Goal: Communication & Community: Ask a question

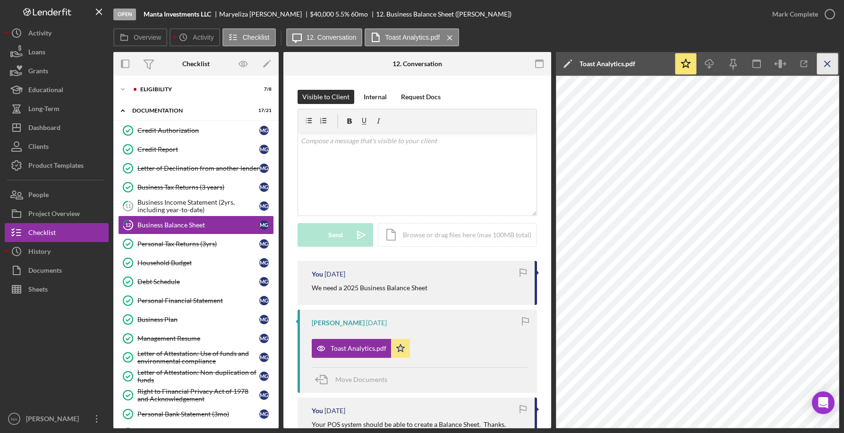
drag, startPoint x: 0, startPoint y: 0, endPoint x: 827, endPoint y: 60, distance: 828.7
click at [827, 60] on icon "Icon/Menu Close" at bounding box center [828, 63] width 21 height 21
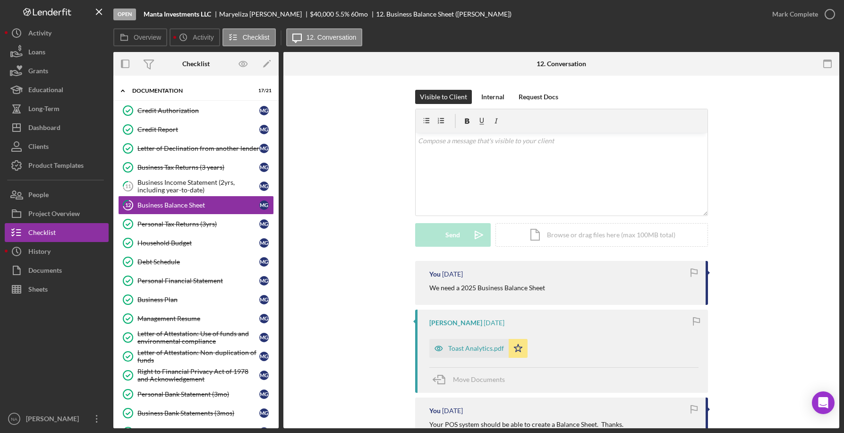
scroll to position [142, 0]
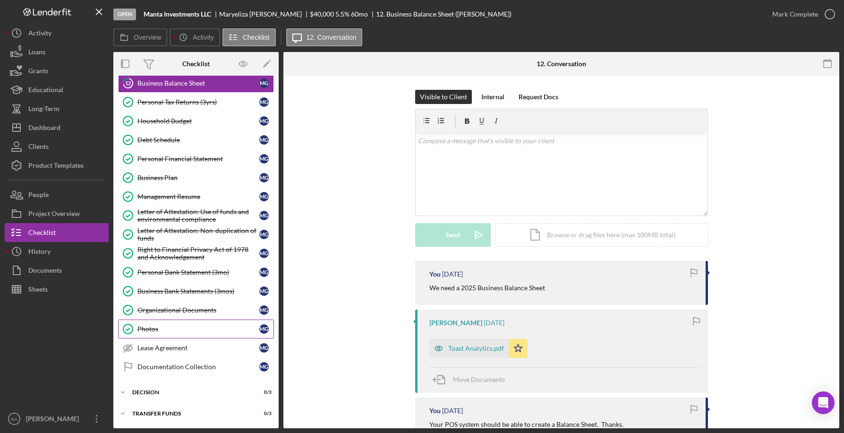
click at [168, 327] on div "Photos" at bounding box center [199, 329] width 122 height 8
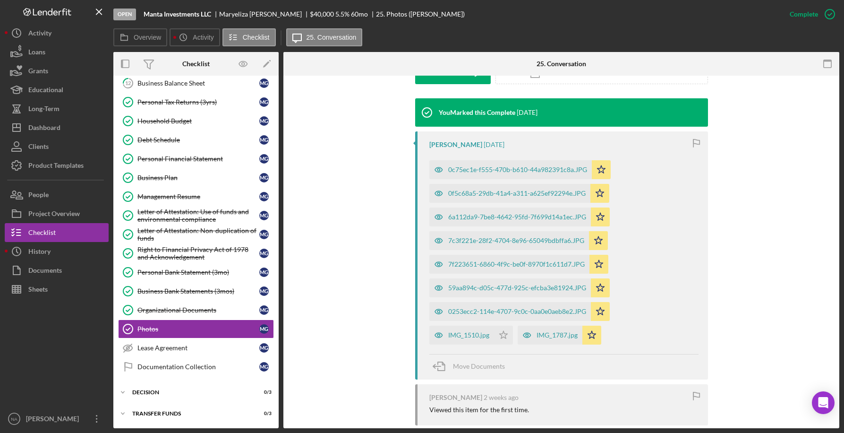
scroll to position [321, 0]
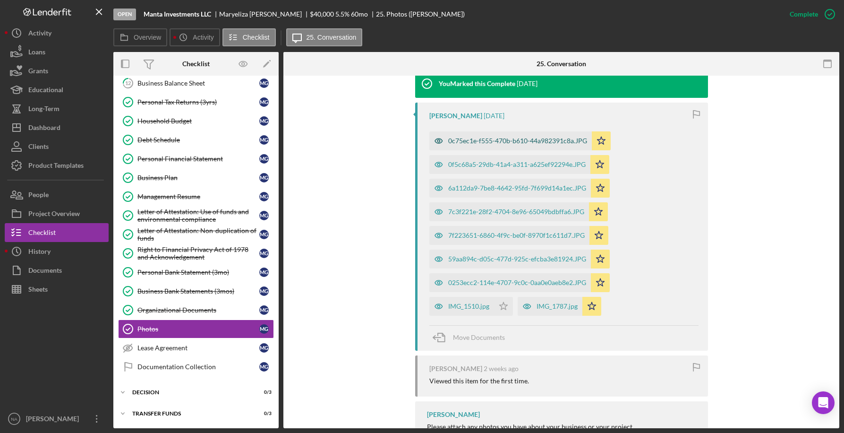
click at [500, 137] on div "0c75ec1e-f555-470b-b610-44a982391c8a.JPG" at bounding box center [517, 141] width 139 height 8
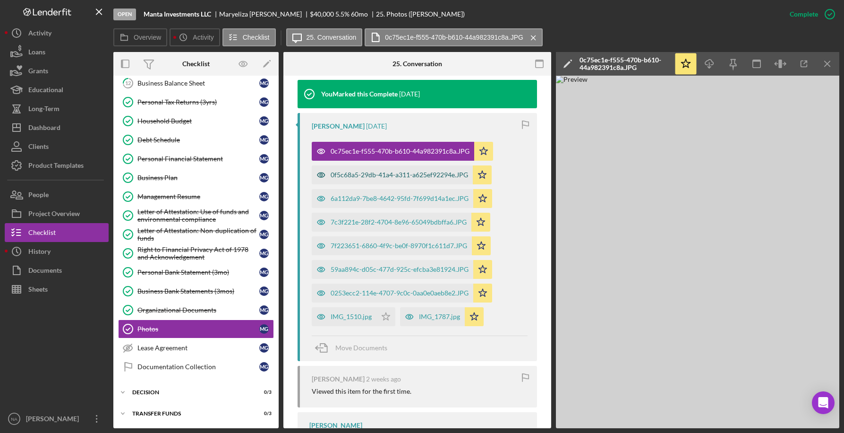
click at [427, 165] on div "0f5c68a5-29db-41a4-a311-a625ef92294e.JPG" at bounding box center [392, 174] width 161 height 19
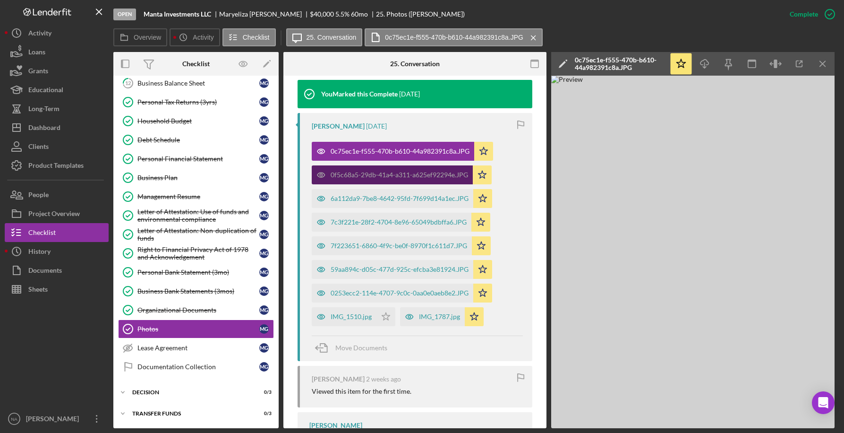
scroll to position [332, 0]
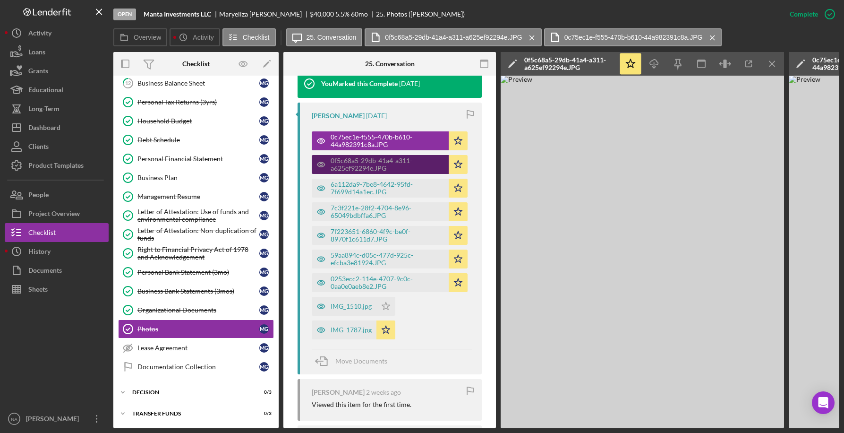
click at [425, 161] on div "0f5c68a5-29db-41a4-a311-a625ef92294e.JPG" at bounding box center [387, 164] width 113 height 15
drag, startPoint x: 454, startPoint y: 327, endPoint x: 449, endPoint y: 326, distance: 5.5
click at [454, 327] on div "0c75ec1e-f555-470b-b610-44a982391c8a.JPG Icon/Star 0f5c68a5-29db-41a4-a311-a625…" at bounding box center [392, 233] width 161 height 213
click at [353, 304] on div "IMG_1510.jpg" at bounding box center [351, 306] width 41 height 8
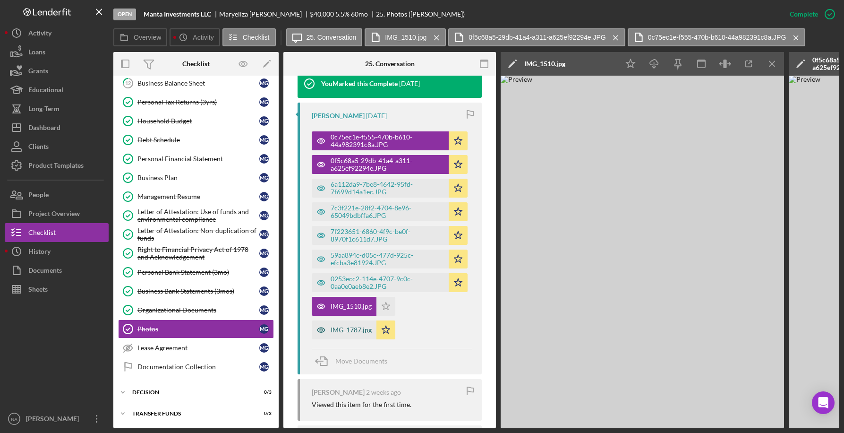
click at [351, 326] on div "IMG_1787.jpg" at bounding box center [351, 330] width 41 height 8
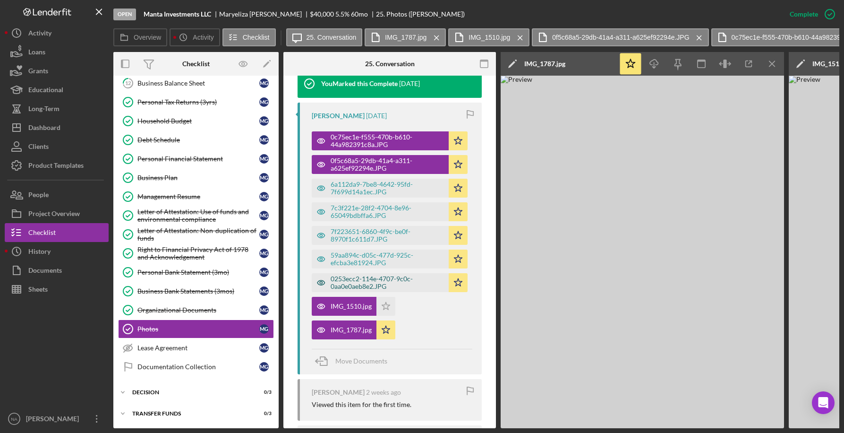
click at [341, 276] on div "0253ecc2-114e-4707-9c0c-0aa0e0aeb8e2.JPG" at bounding box center [387, 282] width 113 height 15
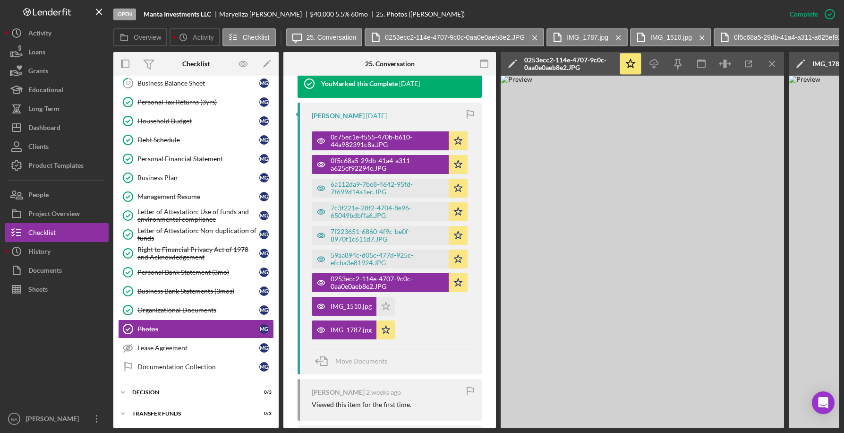
click at [777, 60] on icon "Icon/Menu Close" at bounding box center [772, 63] width 21 height 21
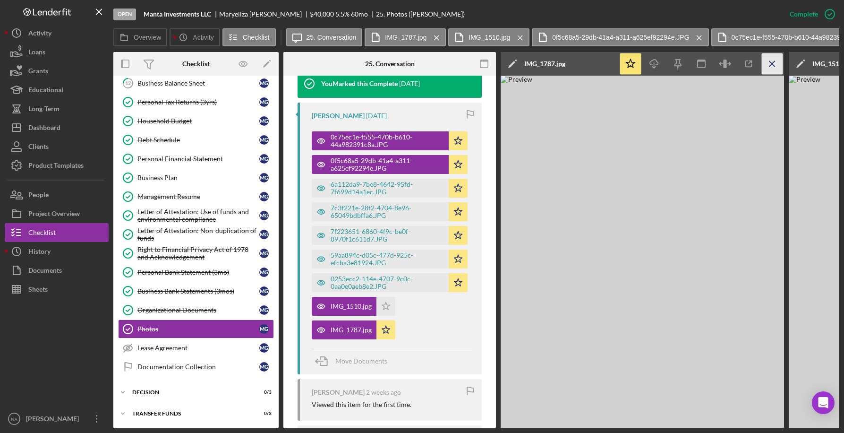
click at [775, 60] on icon "Icon/Menu Close" at bounding box center [772, 63] width 21 height 21
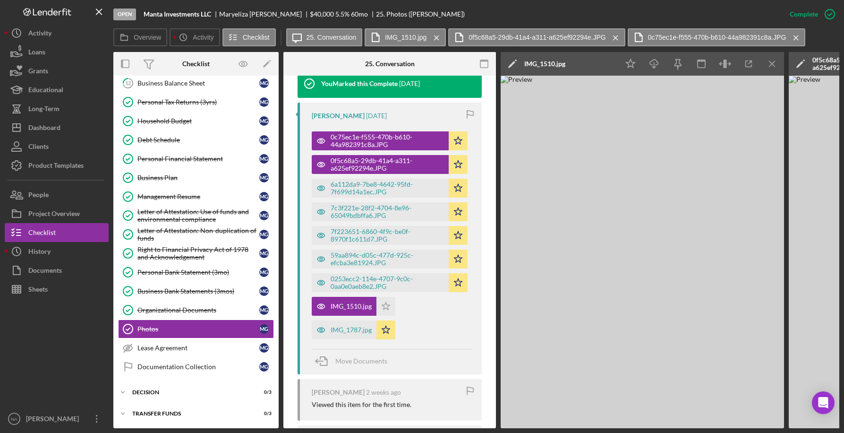
click at [775, 60] on icon "Icon/Menu Close" at bounding box center [772, 63] width 21 height 21
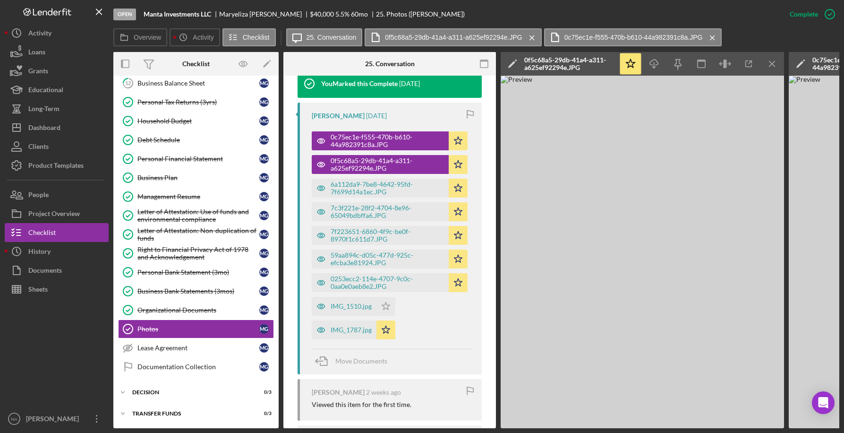
click at [775, 60] on icon "Icon/Menu Close" at bounding box center [772, 63] width 21 height 21
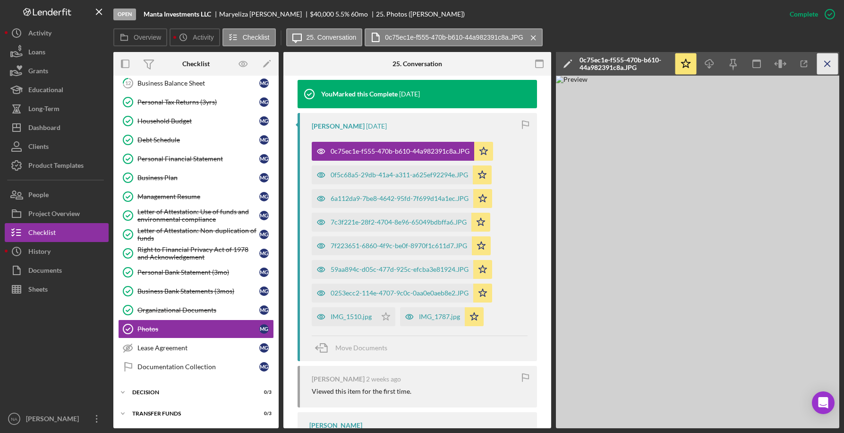
click at [825, 62] on icon "Icon/Menu Close" at bounding box center [828, 63] width 21 height 21
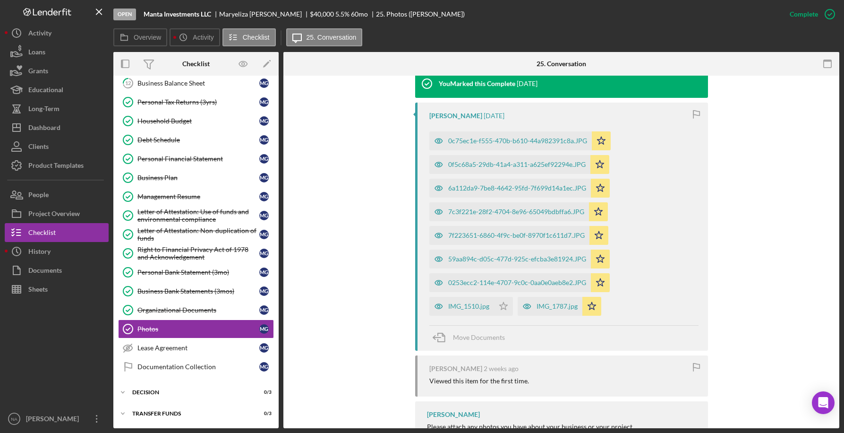
click at [357, 356] on div "You Marked this Complete [DATE] [PERSON_NAME] [DATE] 0c75ec1e-f555-470b-b610-44…" at bounding box center [562, 261] width 528 height 384
click at [209, 348] on div "Lease Agreement" at bounding box center [199, 348] width 122 height 8
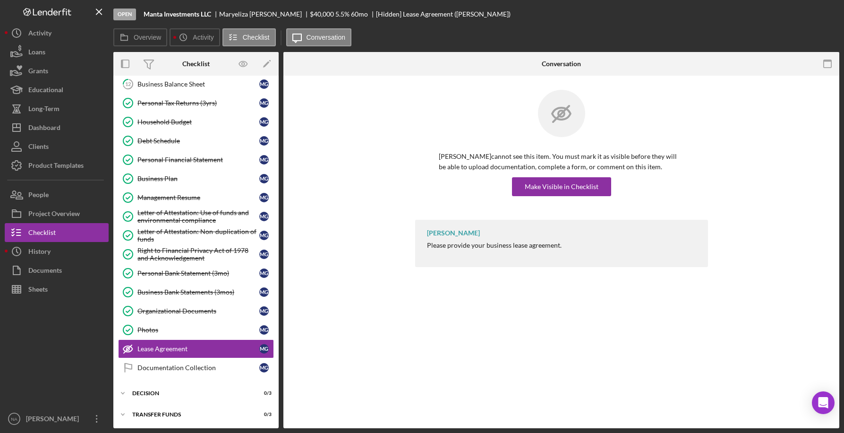
scroll to position [142, 0]
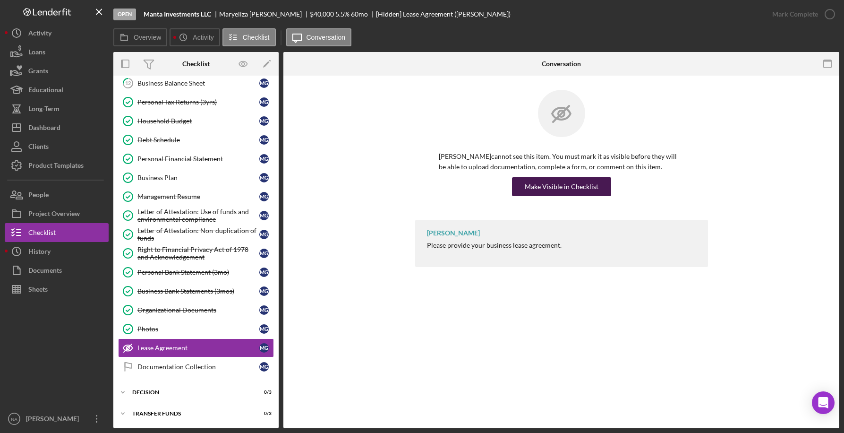
click at [554, 187] on div "Make Visible in Checklist" at bounding box center [562, 186] width 74 height 19
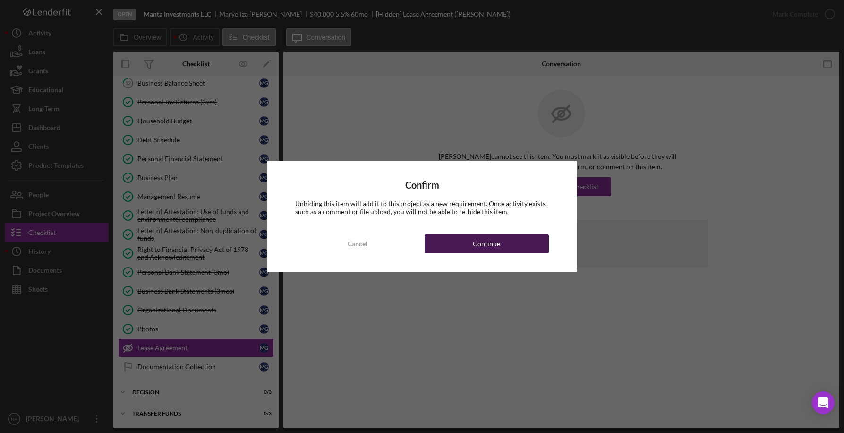
click at [487, 243] on div "Continue" at bounding box center [486, 243] width 27 height 19
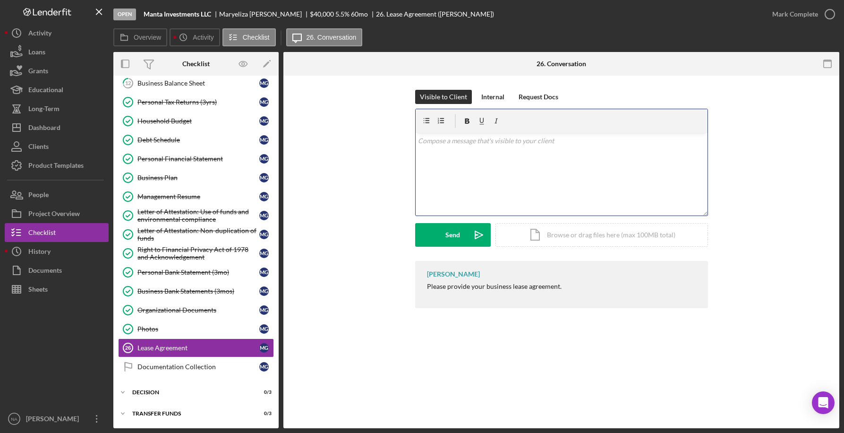
click at [443, 147] on div "v Color teal Color pink Remove color Add row above Add row below Add column bef…" at bounding box center [562, 174] width 292 height 83
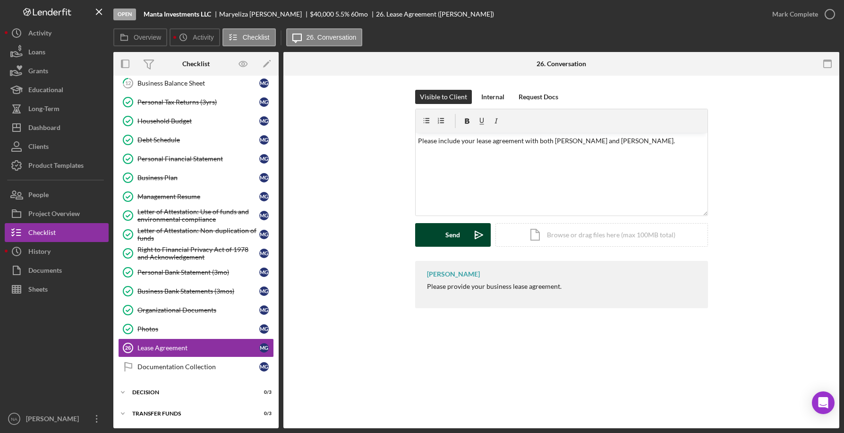
click at [452, 233] on div "Send" at bounding box center [453, 235] width 15 height 24
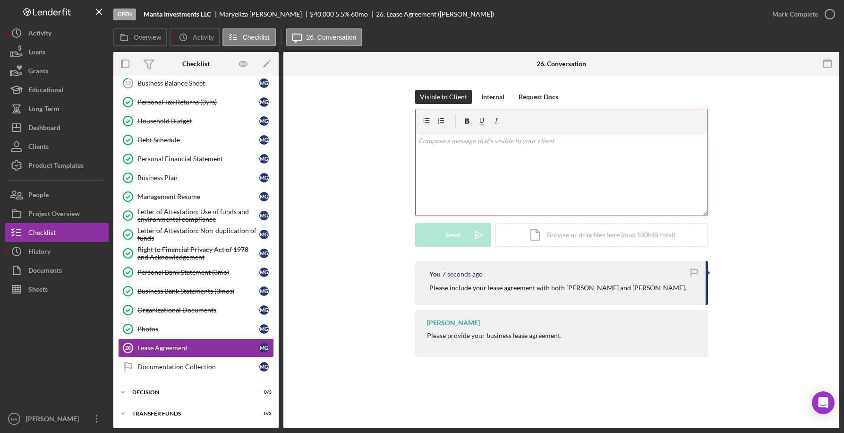
click at [448, 142] on p at bounding box center [561, 141] width 287 height 10
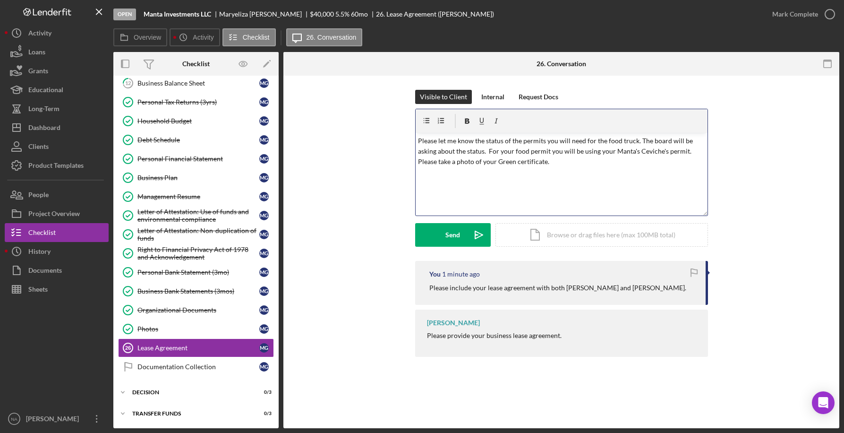
click at [636, 140] on p "Please let me know the status of the permits you will need for the food truck. …" at bounding box center [561, 152] width 287 height 32
click at [457, 234] on div "Send" at bounding box center [453, 235] width 15 height 24
